Goal: Manage account settings

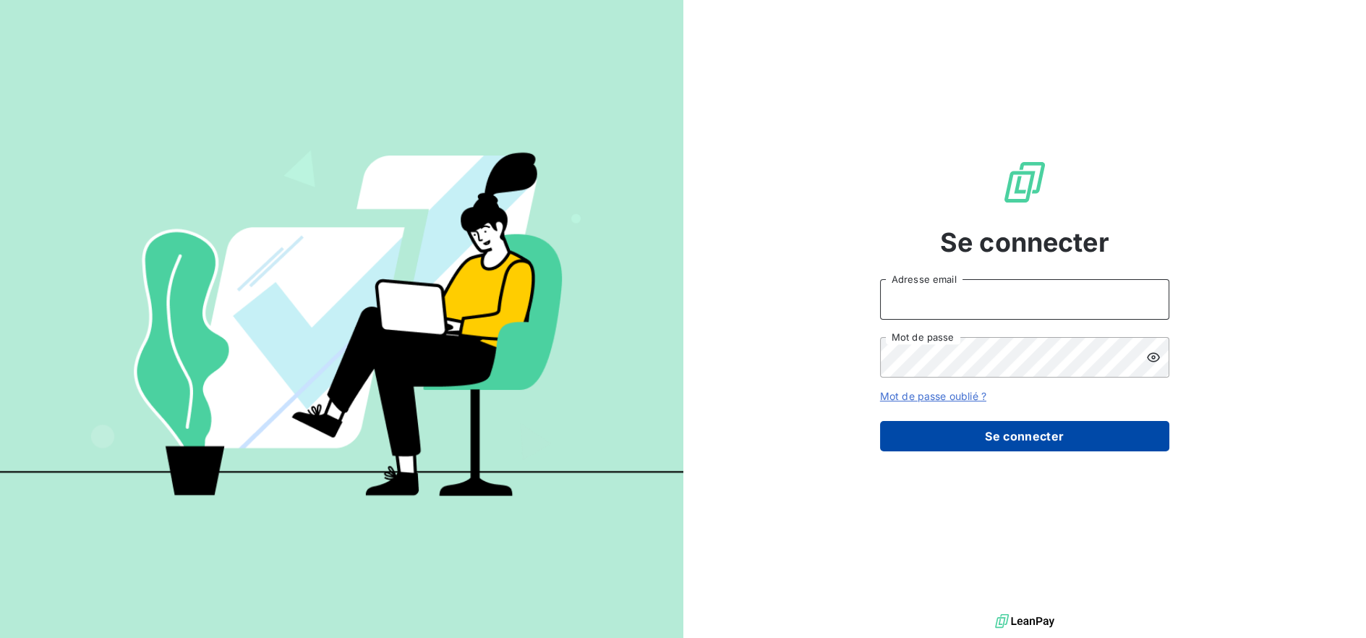
type input "[EMAIL_ADDRESS][DOMAIN_NAME]"
click at [940, 430] on button "Se connecter" at bounding box center [1024, 436] width 289 height 30
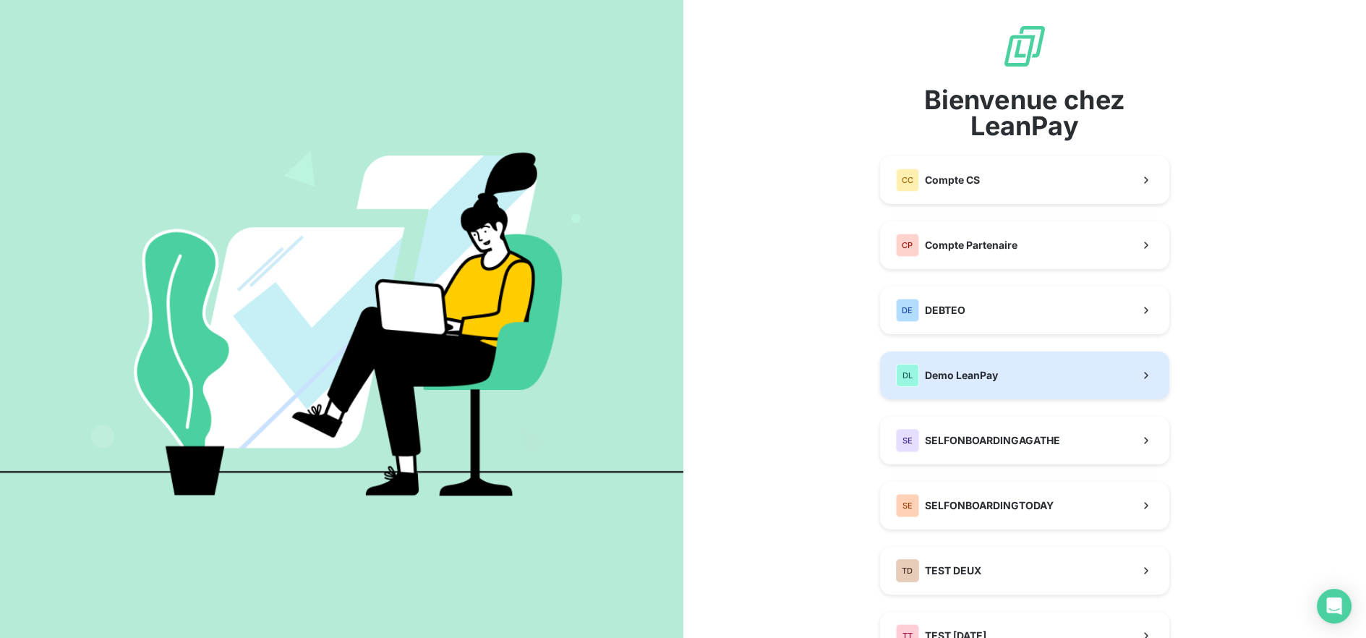
click at [943, 387] on button "DL Demo LeanPay" at bounding box center [1024, 375] width 289 height 48
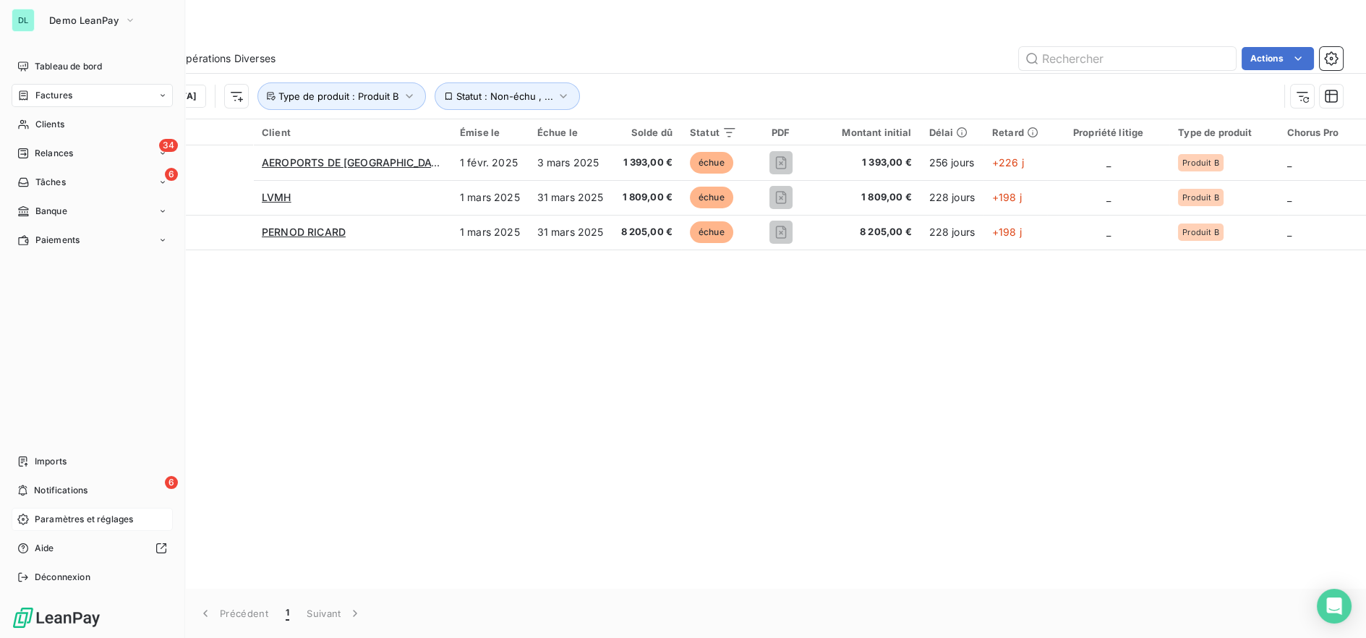
click at [54, 521] on span "Paramètres et réglages" at bounding box center [84, 519] width 98 height 13
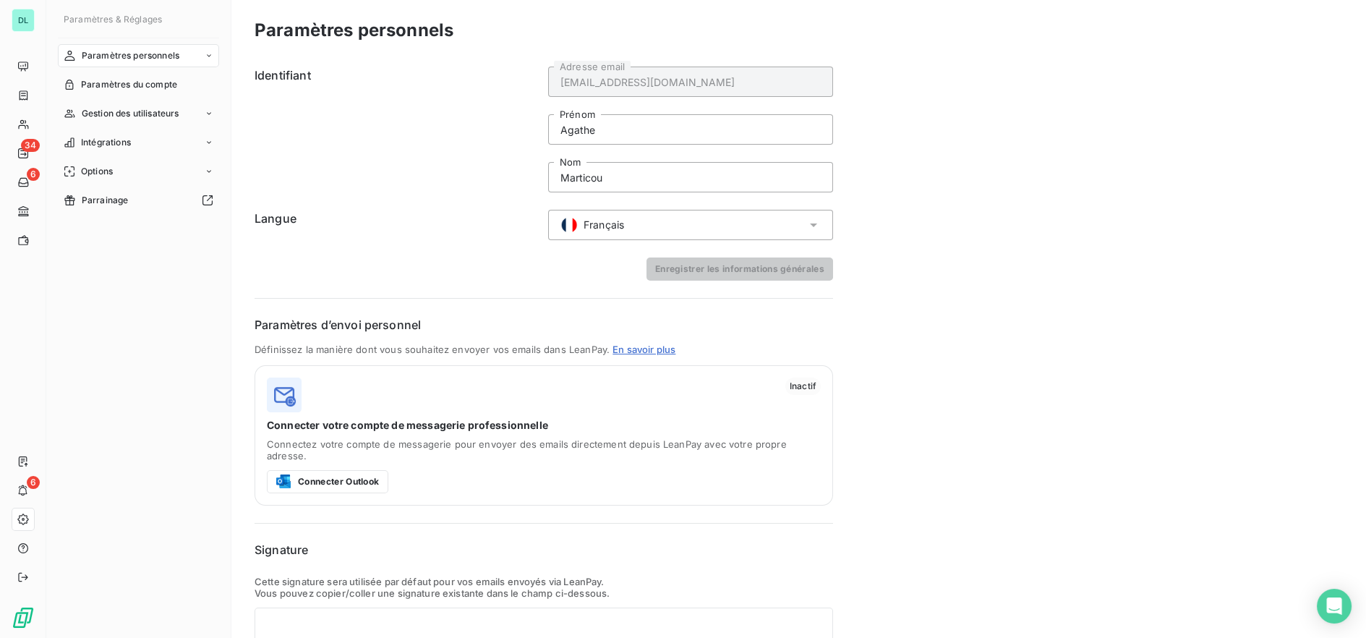
click at [597, 223] on span "Français" at bounding box center [604, 225] width 41 height 14
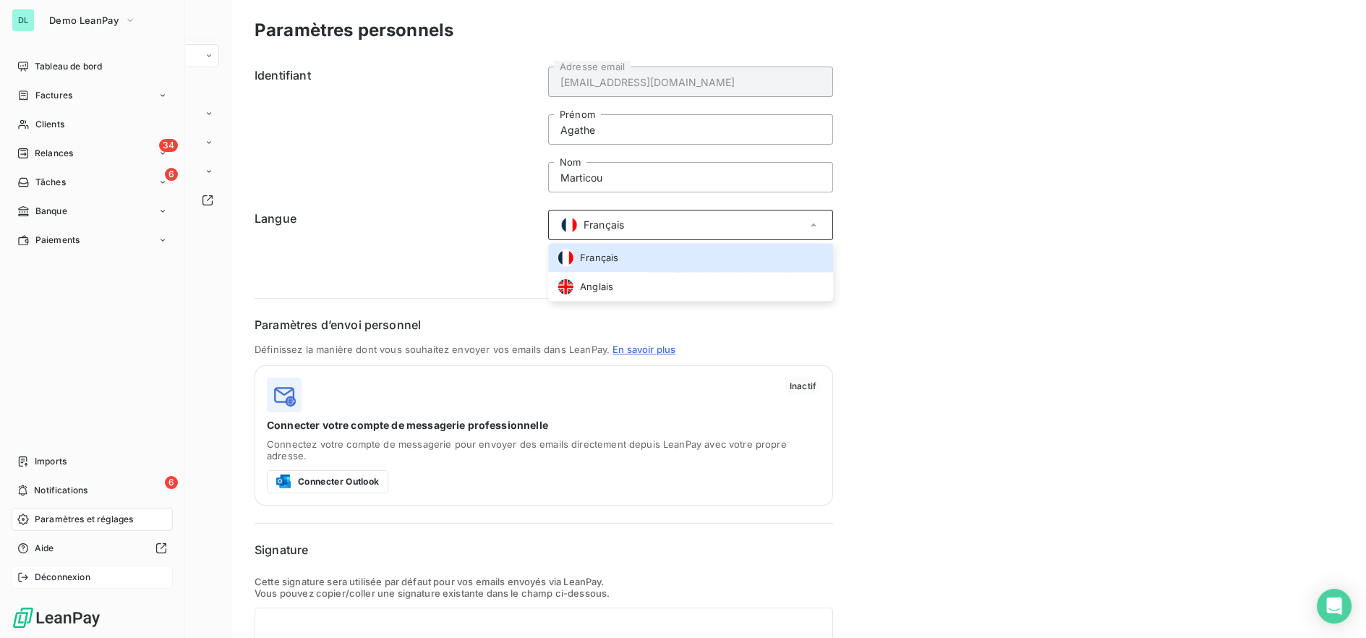
click at [60, 576] on span "Déconnexion" at bounding box center [63, 577] width 56 height 13
